Goal: Find specific page/section: Find specific page/section

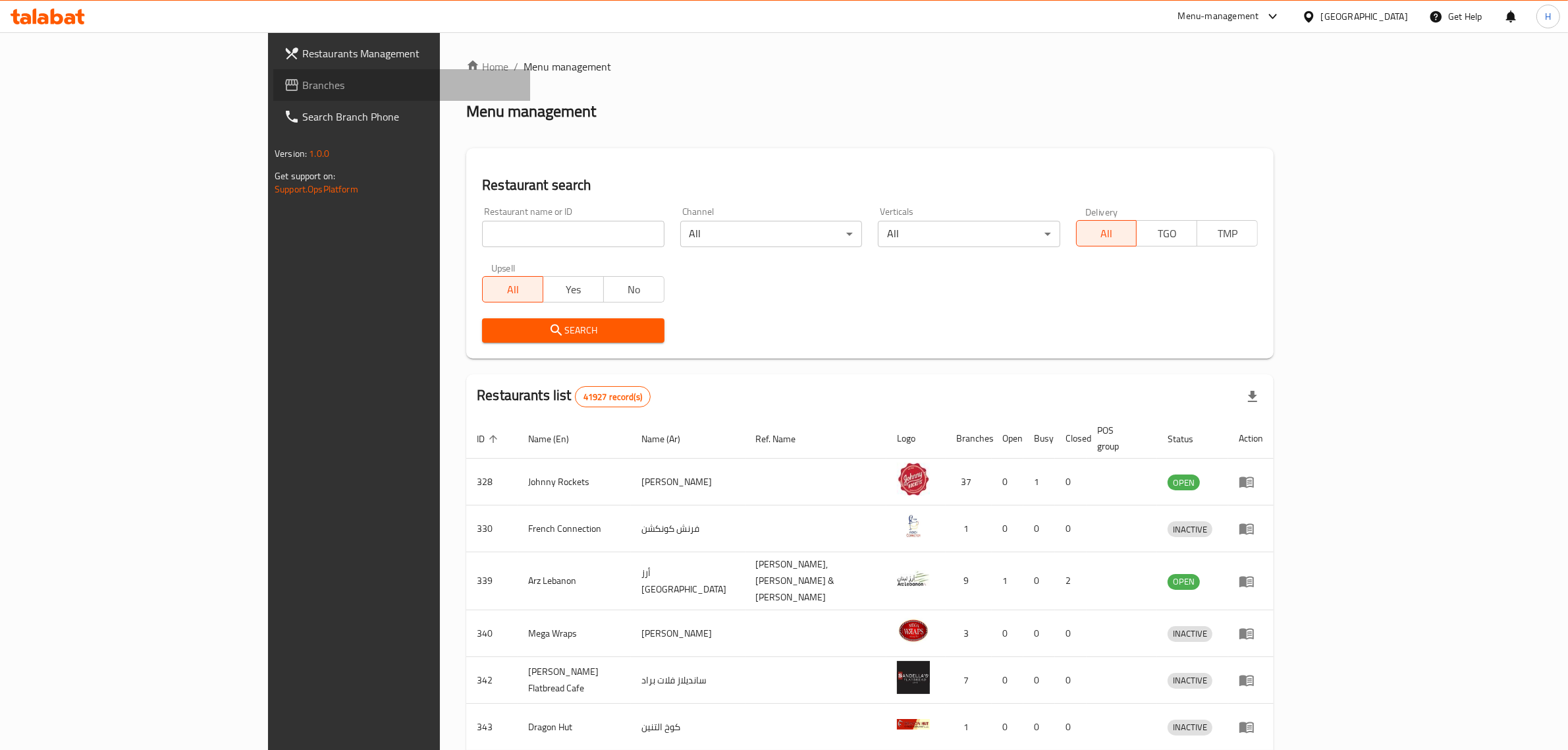
click at [302, 87] on span "Branches" at bounding box center [411, 85] width 218 height 16
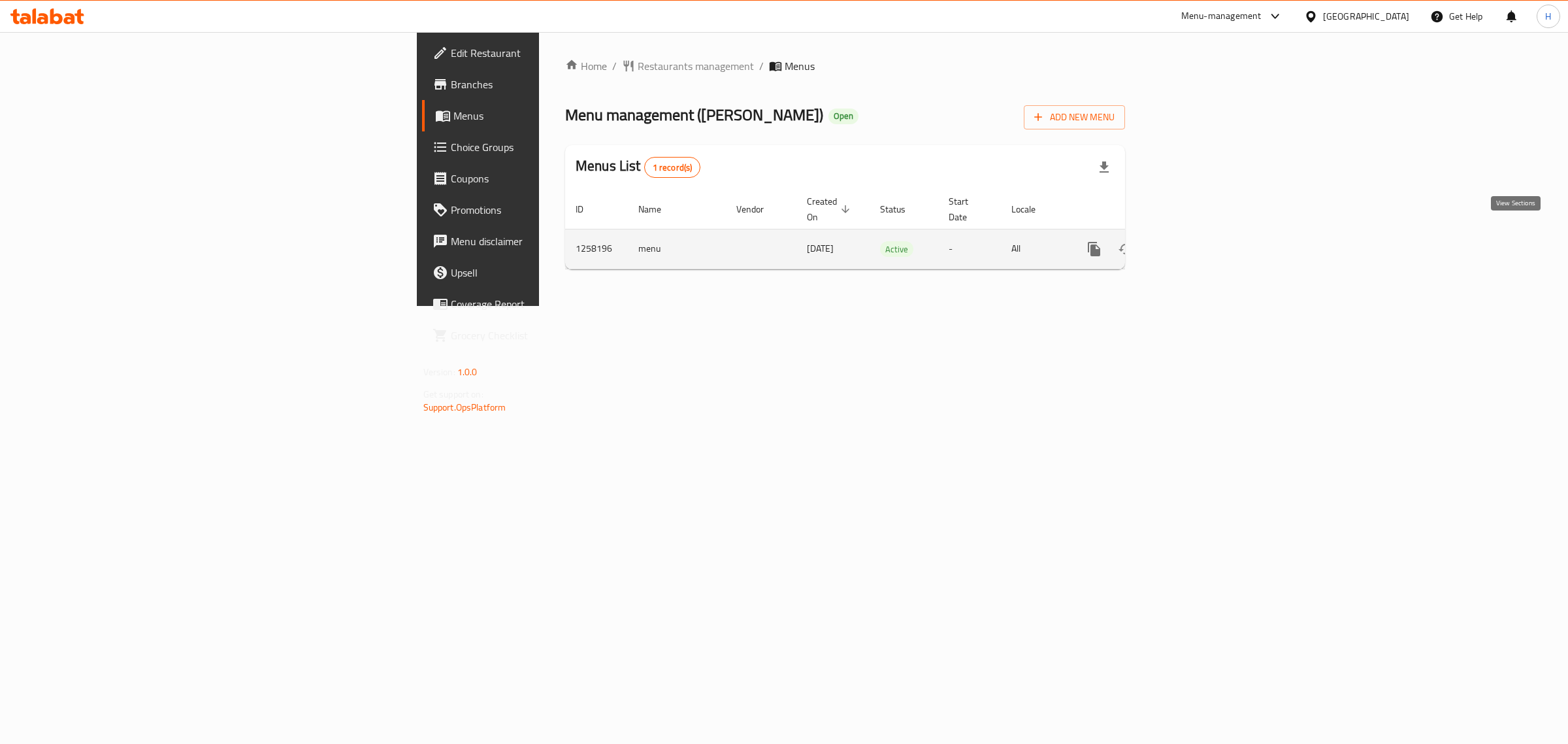
click at [1196, 241] on icon "enhanced table" at bounding box center [1188, 248] width 16 height 16
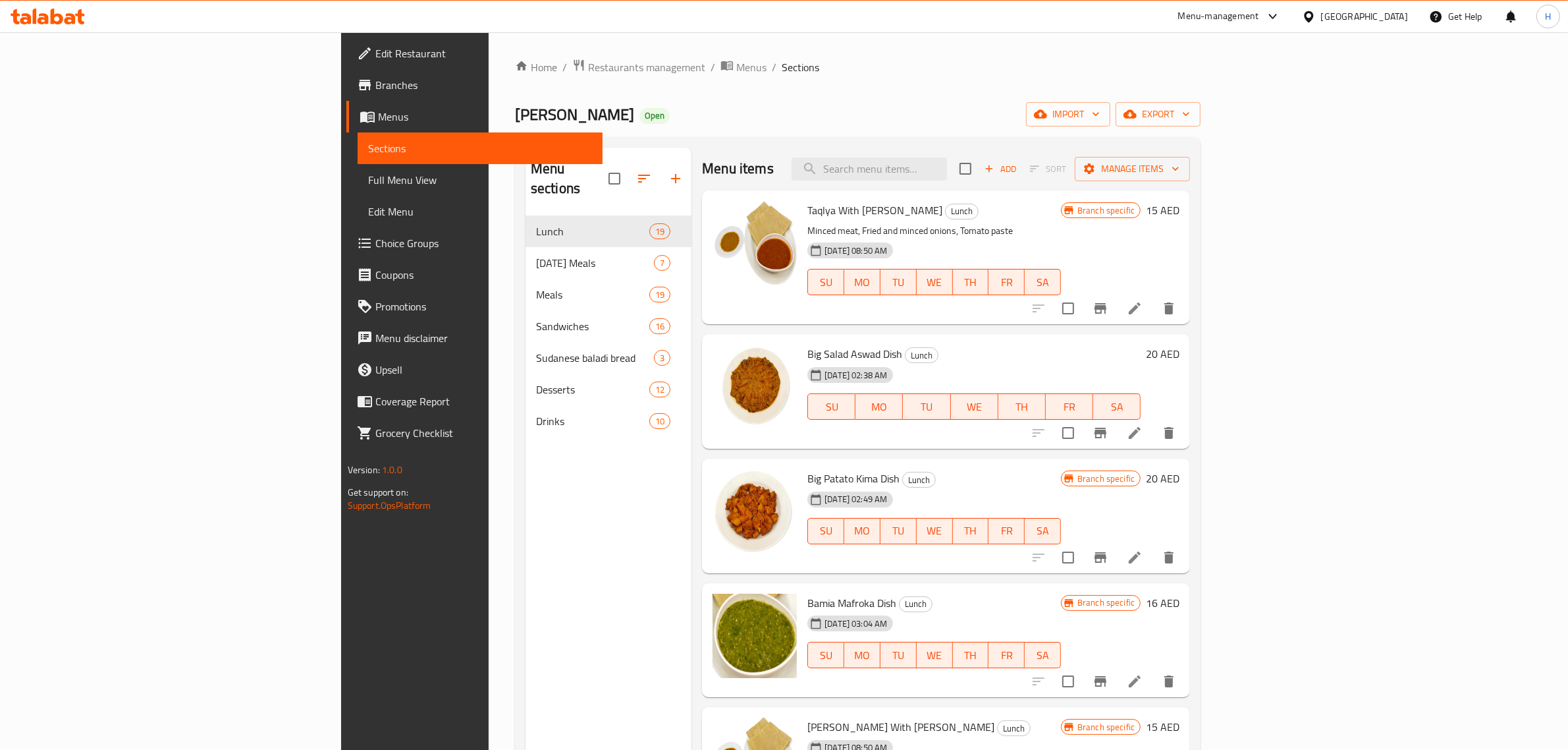
drag, startPoint x: 79, startPoint y: 87, endPoint x: 86, endPoint y: 86, distance: 7.1
click at [375, 87] on span "Branches" at bounding box center [484, 85] width 218 height 16
